Goal: Task Accomplishment & Management: Use online tool/utility

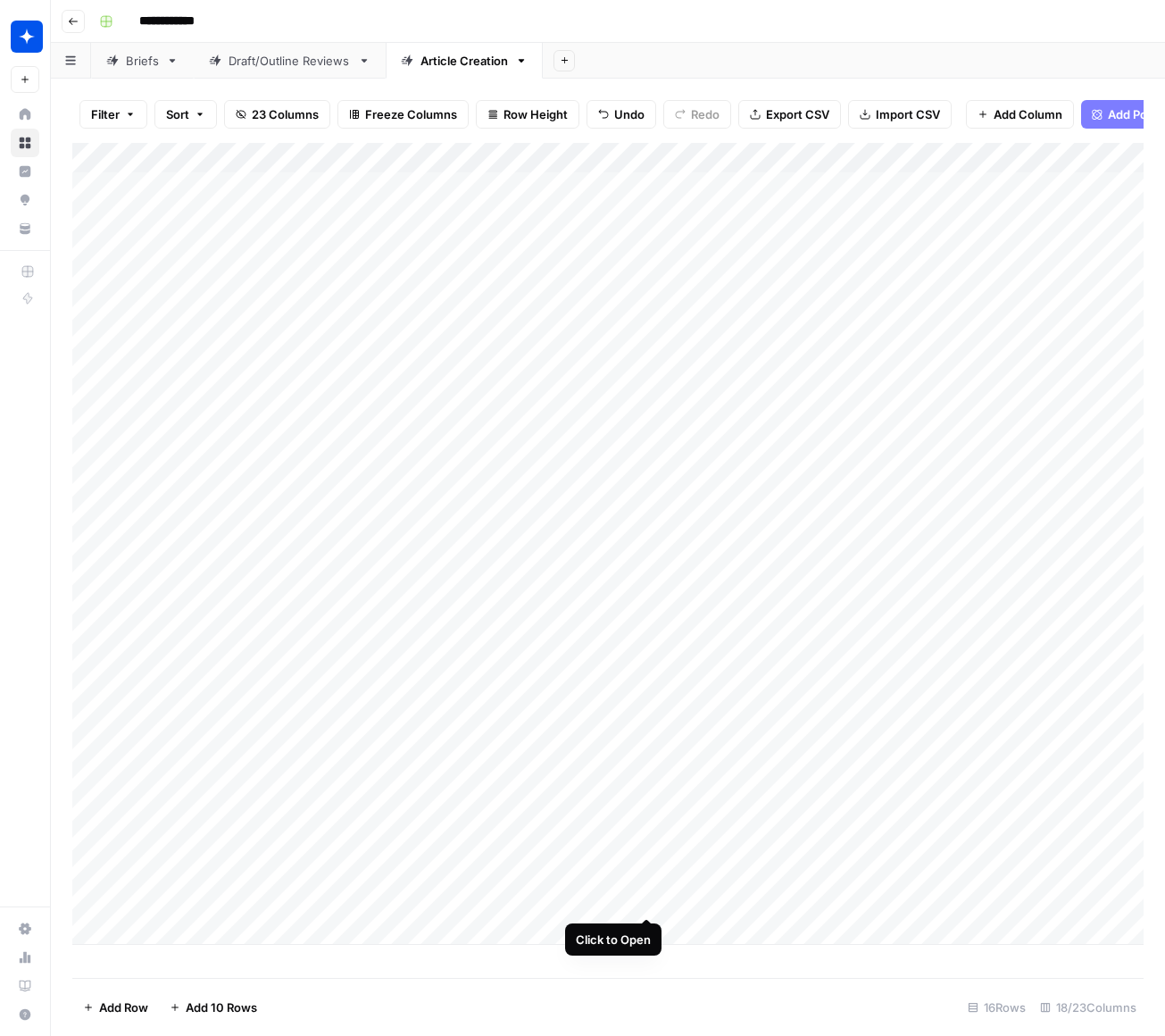
click at [645, 886] on div "Add Column" at bounding box center [608, 544] width 1071 height 802
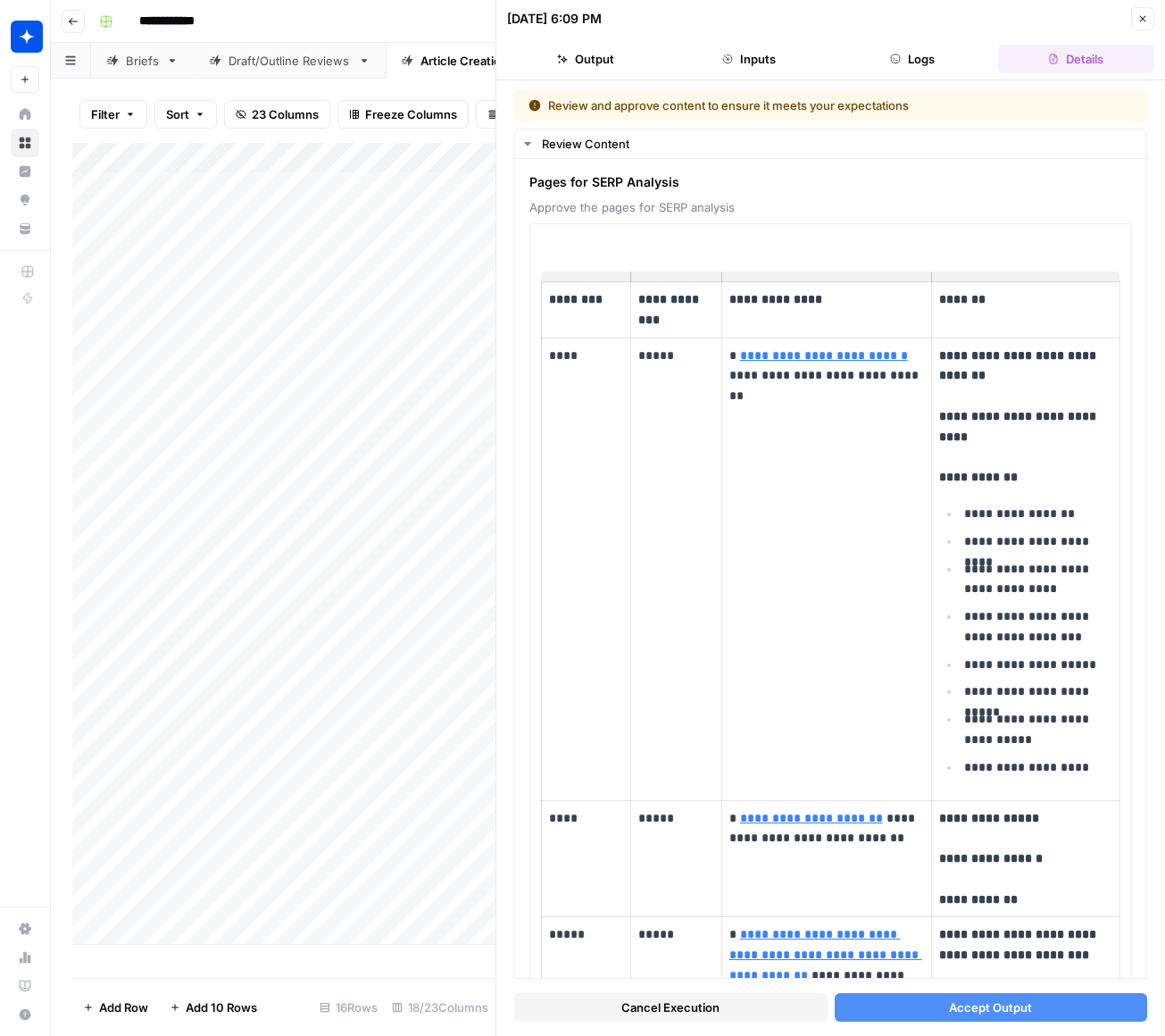
click at [942, 1009] on button "Accept Output" at bounding box center [991, 1007] width 313 height 29
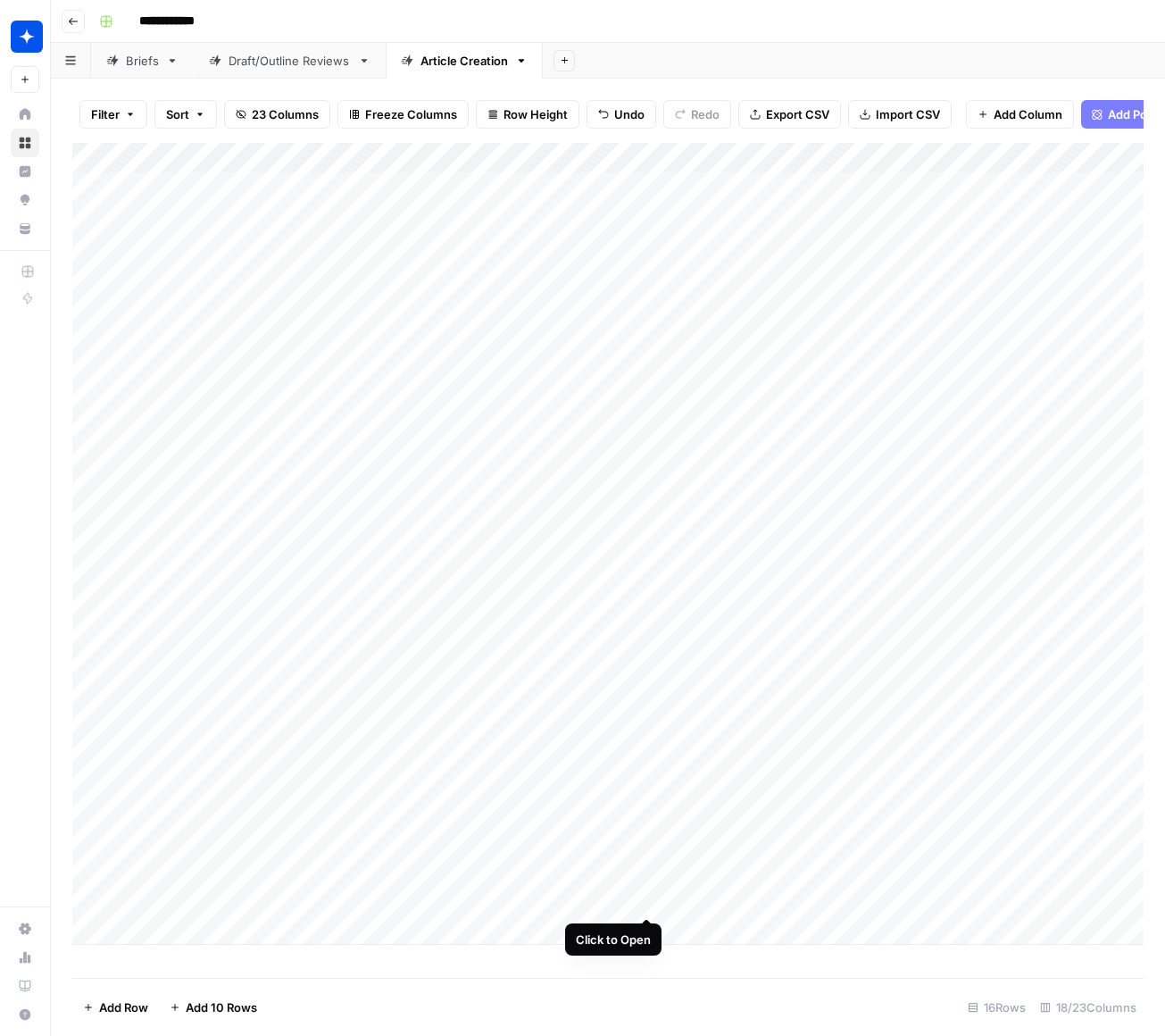
click at [646, 881] on div "Add Column" at bounding box center [608, 544] width 1071 height 802
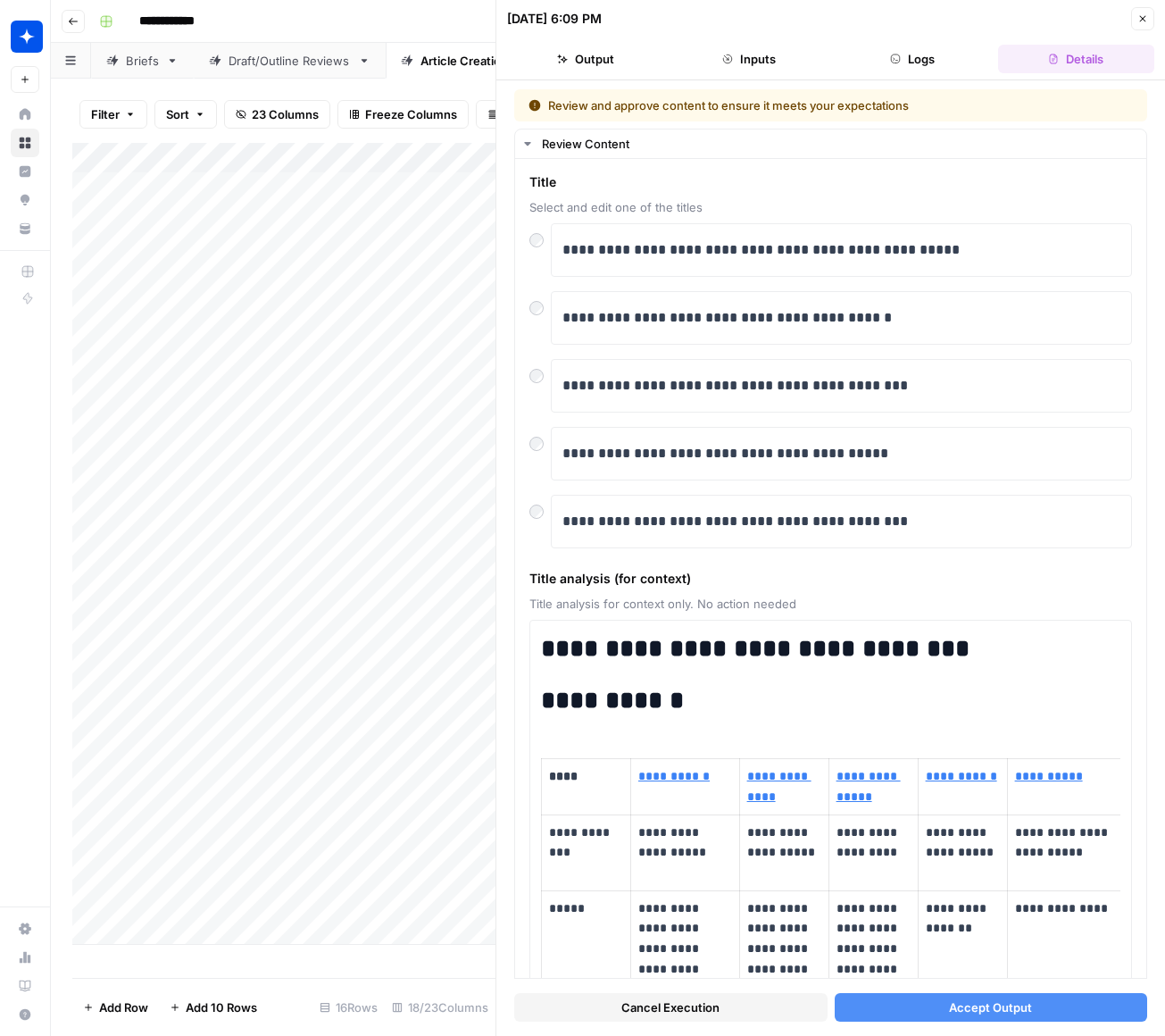
click at [949, 998] on span "Accept Output" at bounding box center [990, 1007] width 83 height 18
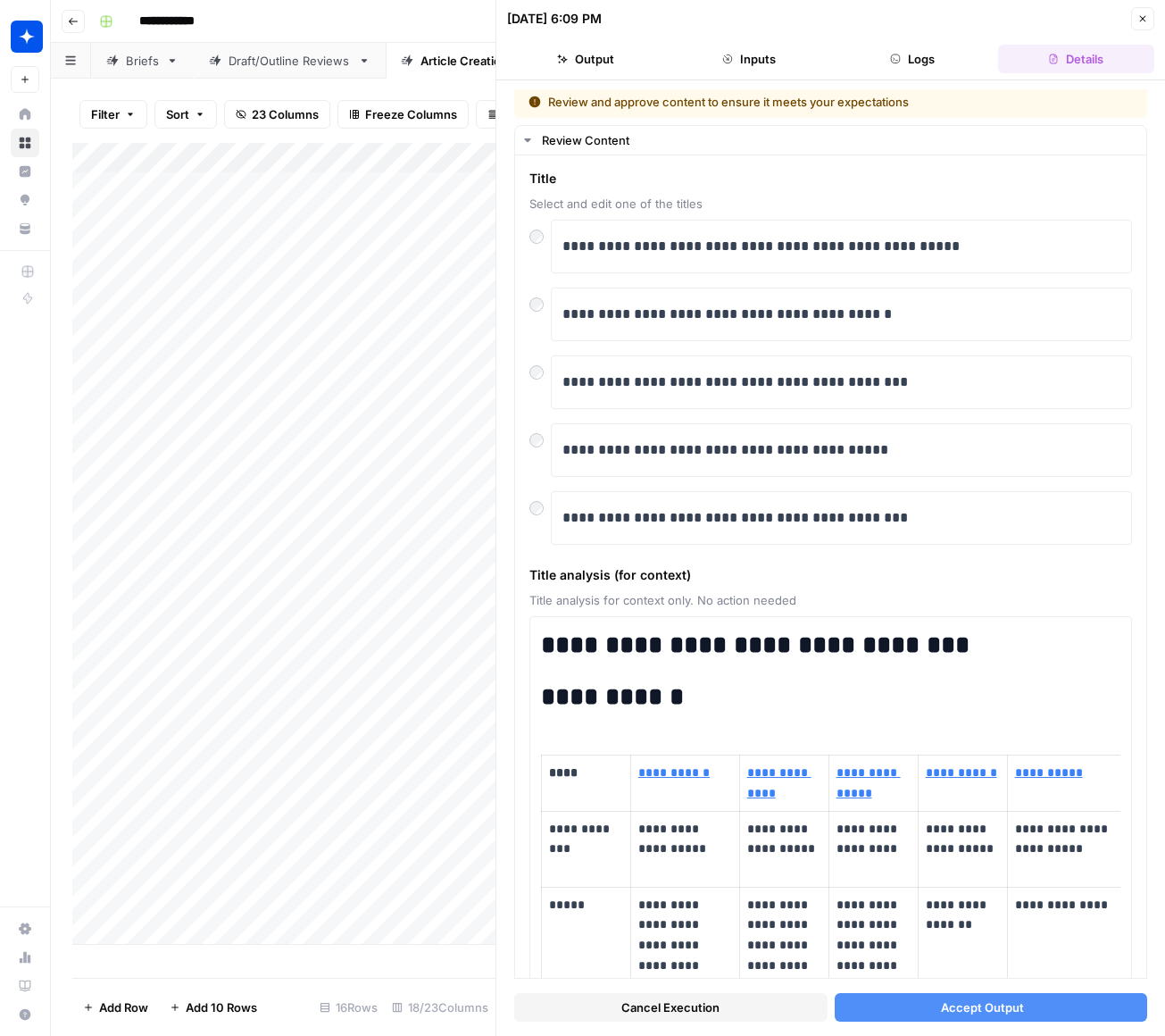
scroll to position [2, 0]
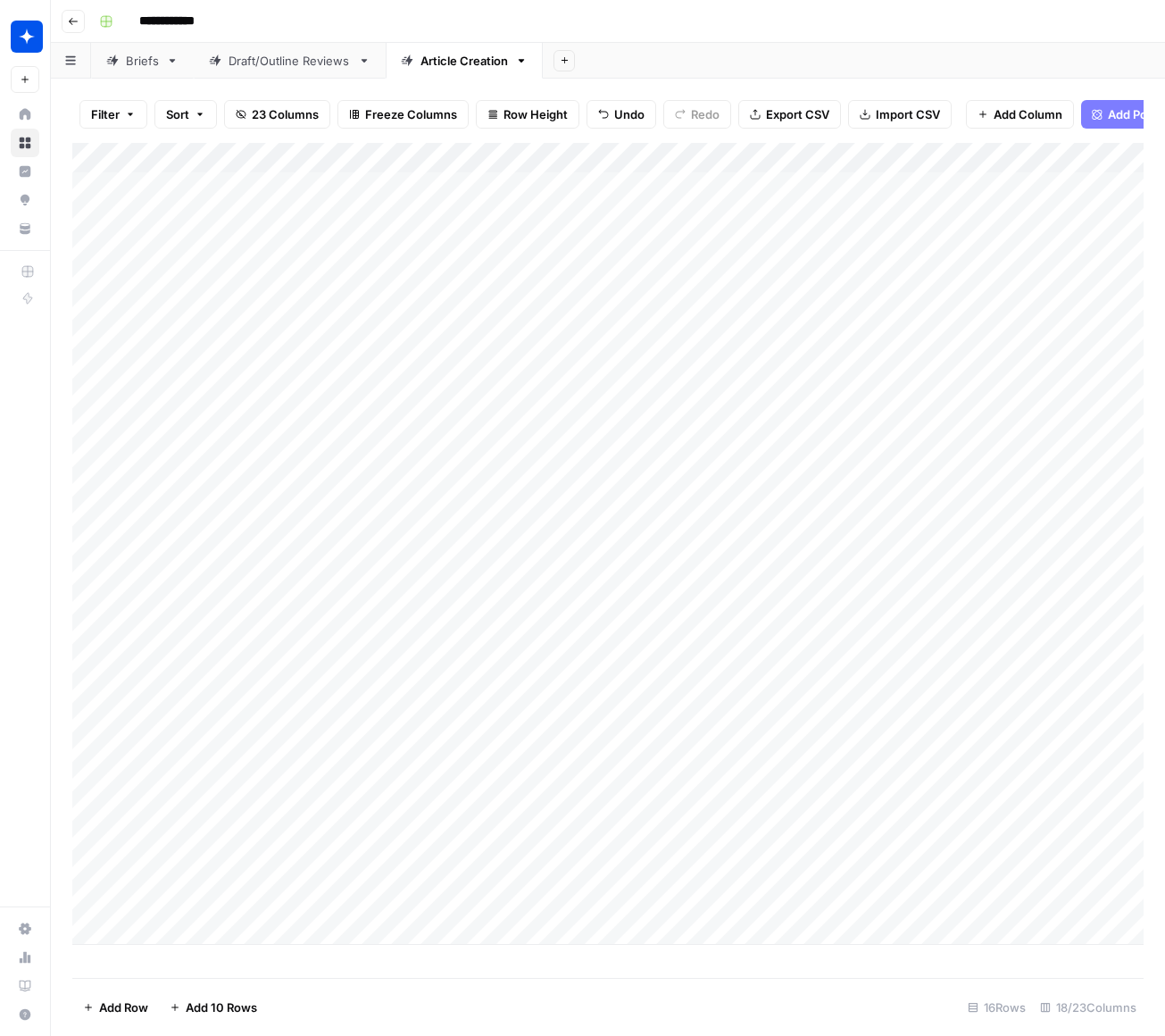
scroll to position [0, 254]
click at [810, 884] on div "Add Column" at bounding box center [608, 544] width 1071 height 802
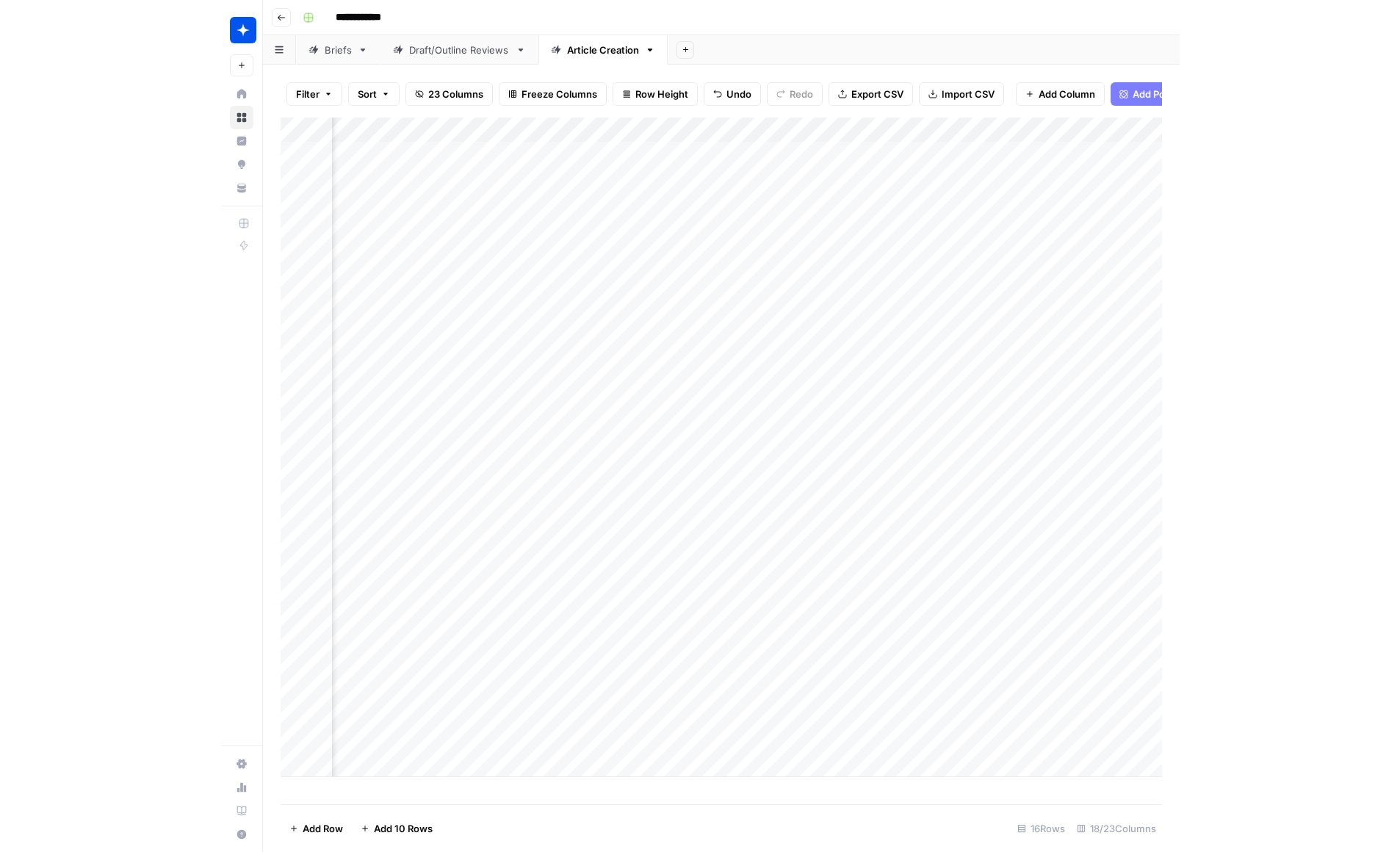
scroll to position [0, 0]
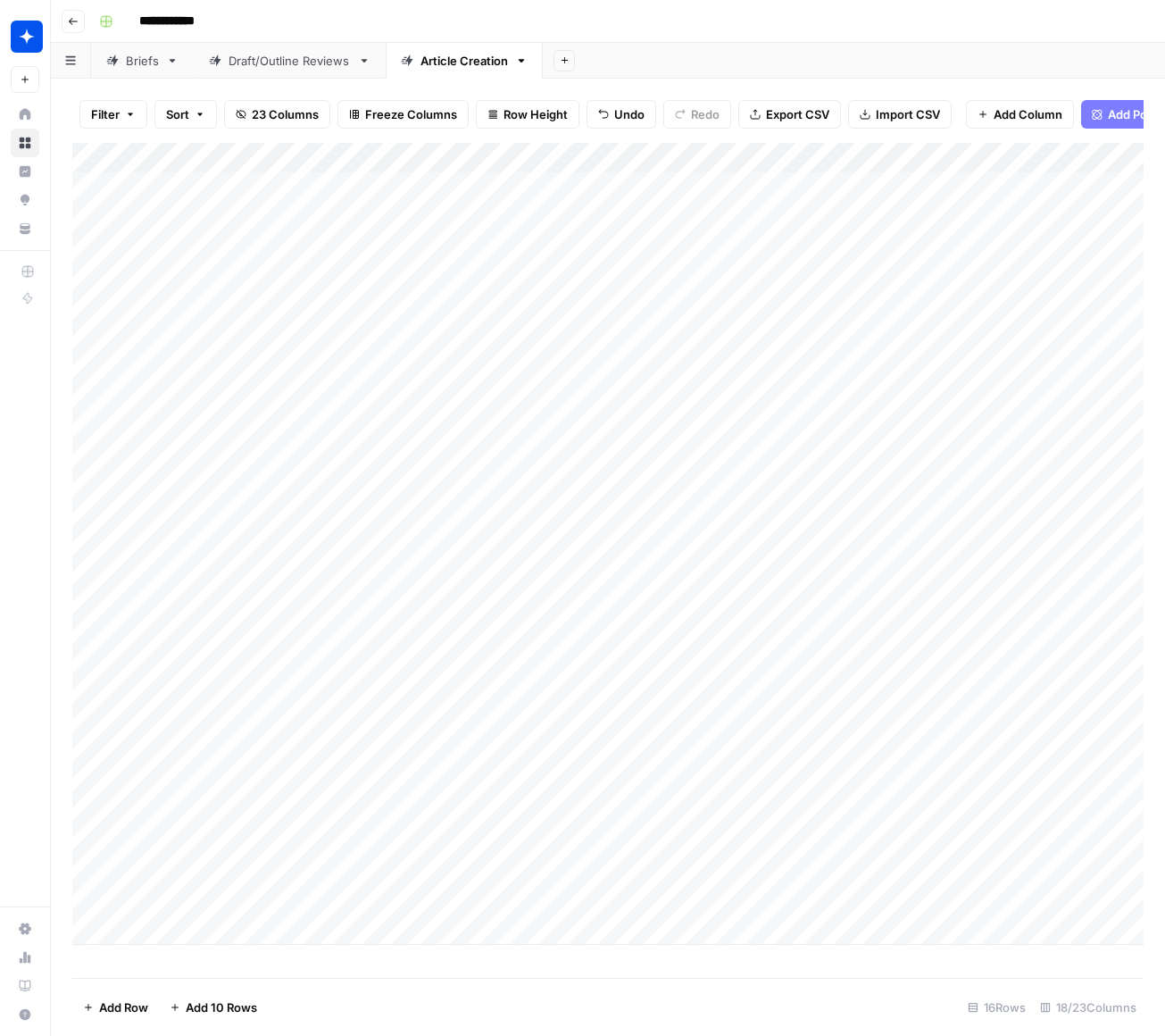
click at [192, 933] on div "Add Column" at bounding box center [608, 544] width 1071 height 802
type textarea "**********"
click at [507, 987] on footer "Add Row Add 10 Rows 17 Rows 18/23 Columns" at bounding box center [608, 1007] width 1071 height 58
drag, startPoint x: 421, startPoint y: 936, endPoint x: 397, endPoint y: 932, distance: 24.3
click at [421, 936] on div "Add Column" at bounding box center [608, 560] width 1071 height 835
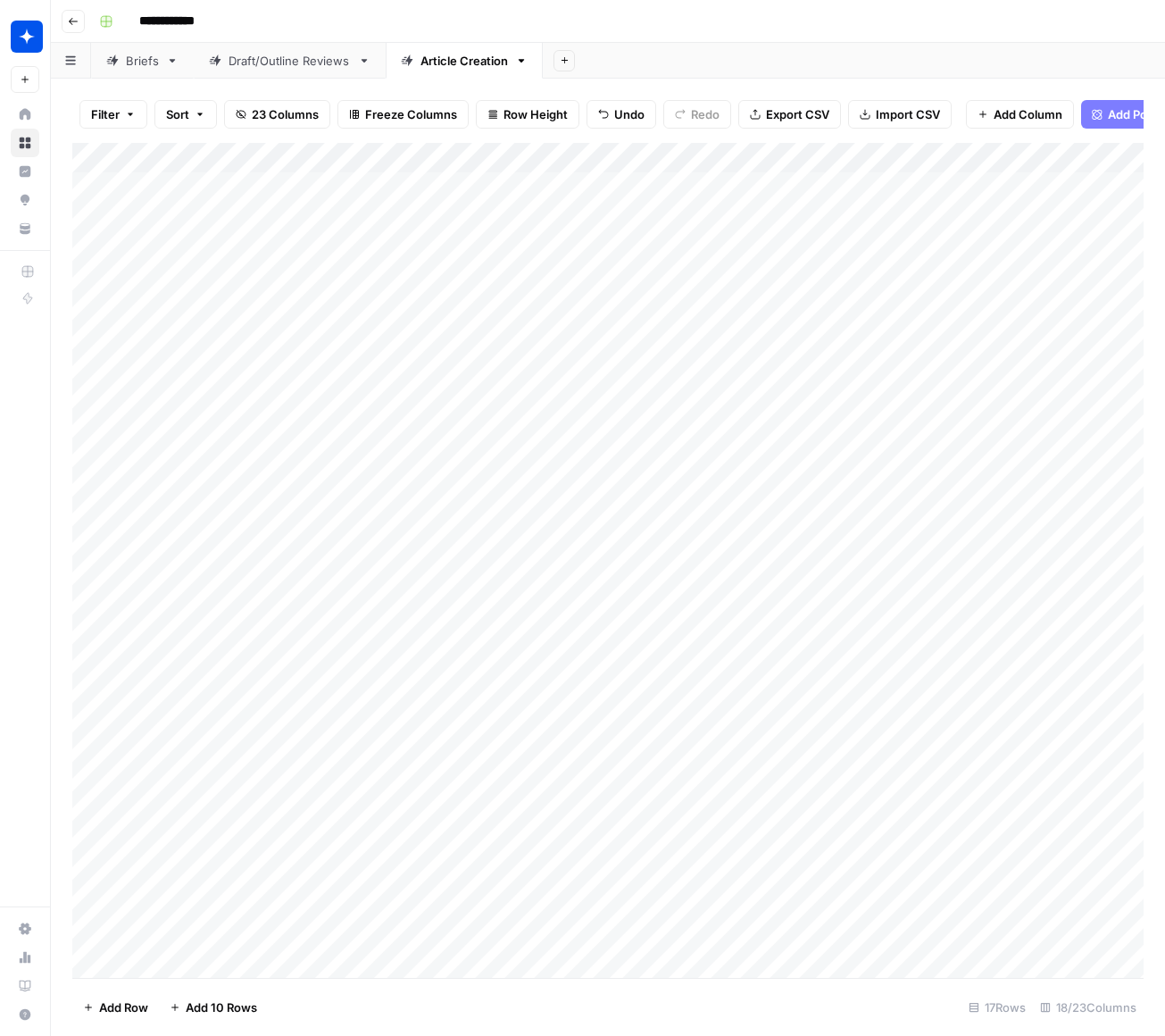
click at [393, 931] on div "Add Column" at bounding box center [608, 560] width 1071 height 835
click at [415, 999] on button "What Is" at bounding box center [397, 999] width 55 height 22
click at [582, 928] on div "Add Column" at bounding box center [608, 560] width 1071 height 835
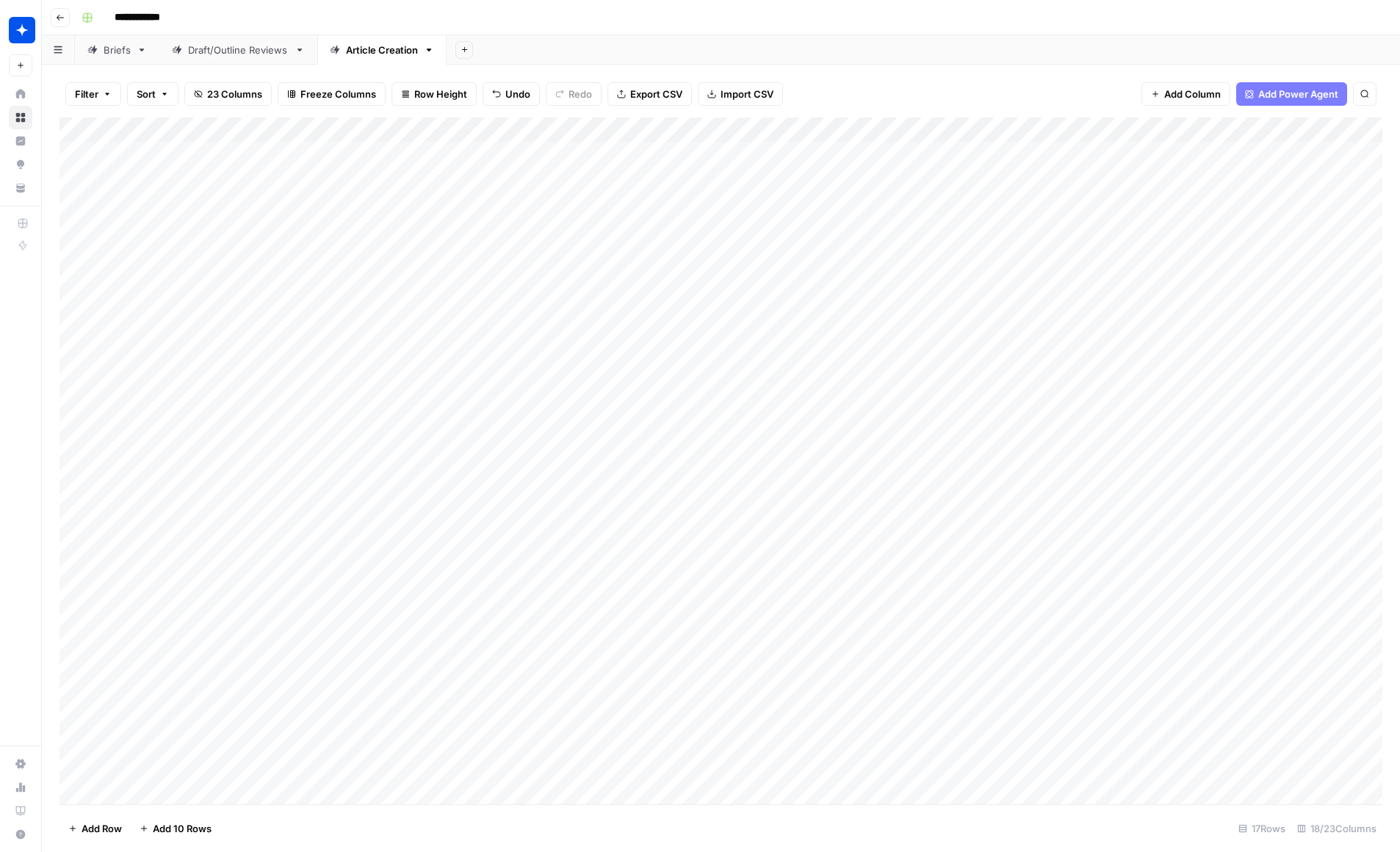
click at [958, 725] on div "Add Column" at bounding box center [720, 461] width 1323 height 687
